Goal: Task Accomplishment & Management: Manage account settings

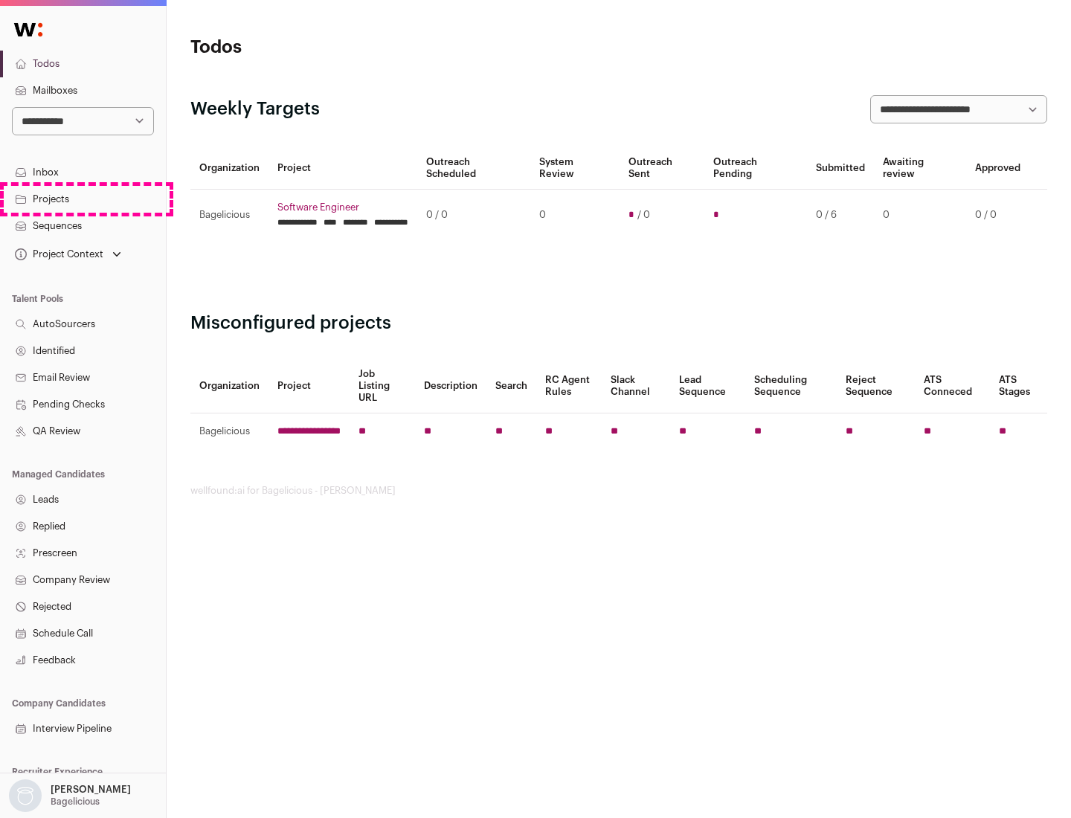
click at [83, 199] on link "Projects" at bounding box center [83, 199] width 166 height 27
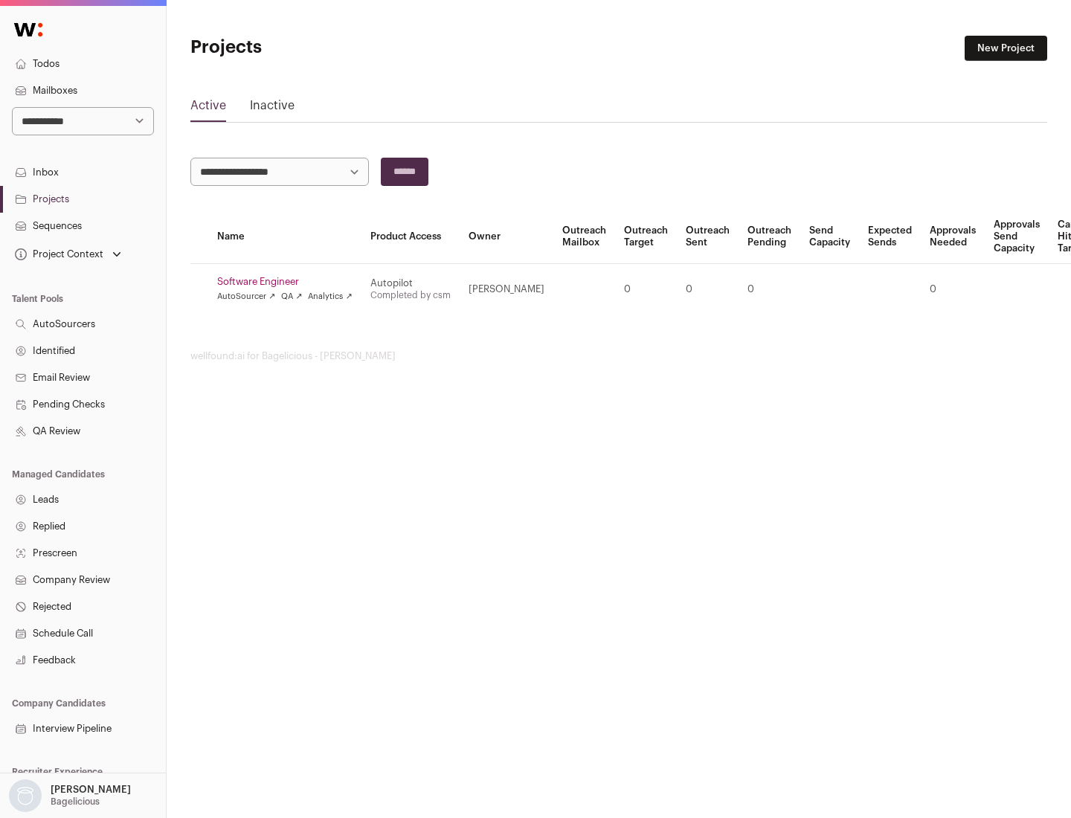
click at [289, 282] on link "Software Engineer" at bounding box center [284, 282] width 135 height 12
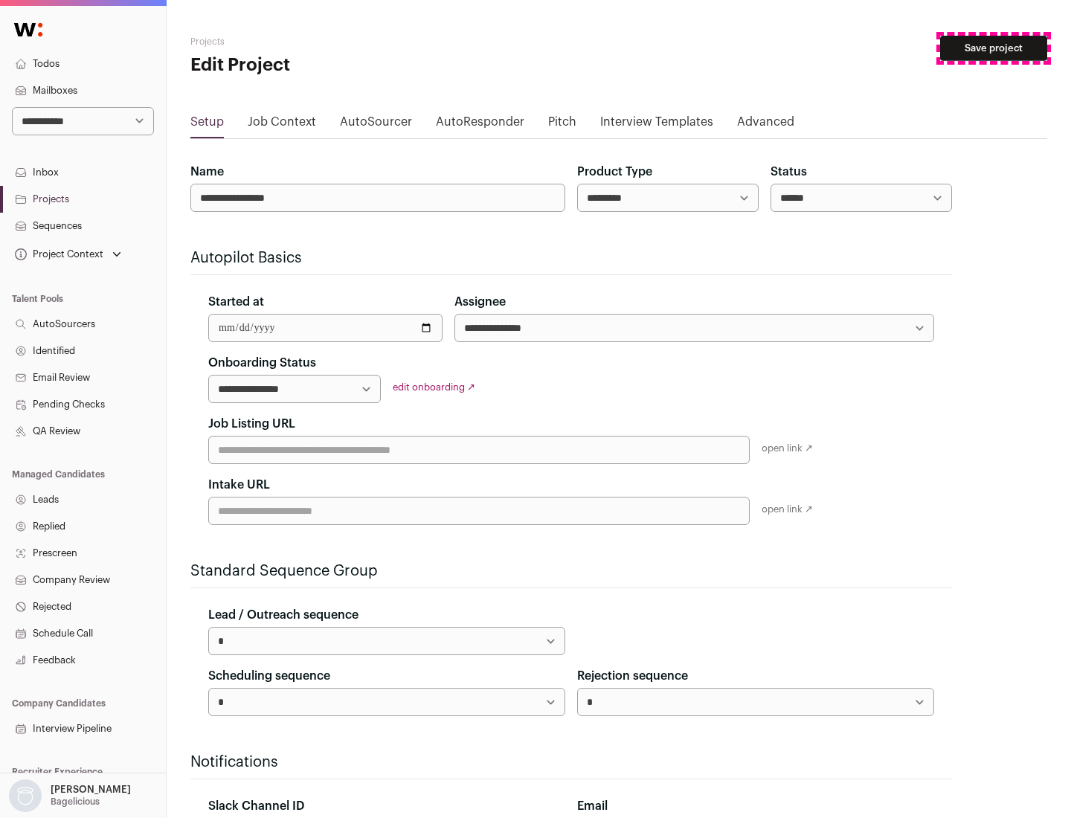
click at [993, 48] on button "Save project" at bounding box center [993, 48] width 107 height 25
